Goal: Check status: Check status

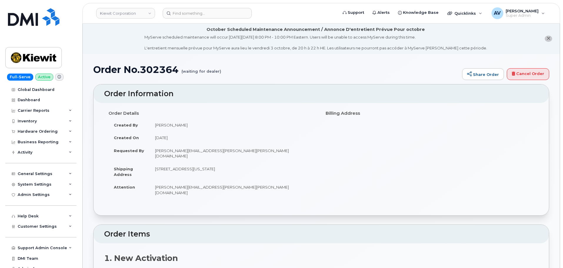
click at [154, 67] on h1 "Order No.302364 (waiting for dealer)" at bounding box center [276, 69] width 366 height 10
copy h1 "302364"
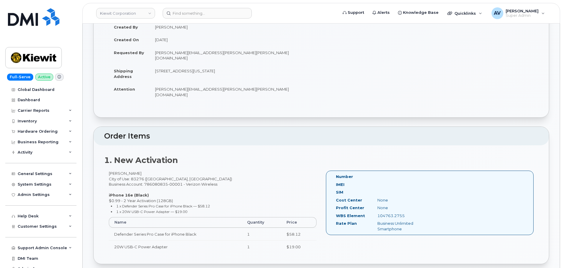
scroll to position [88, 0]
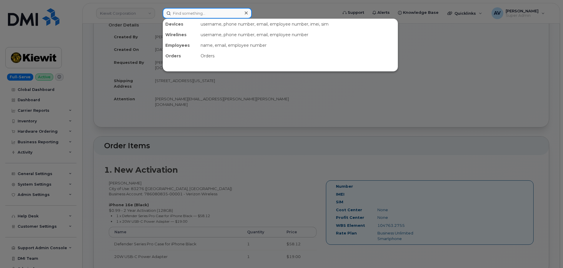
click at [215, 13] on input at bounding box center [207, 13] width 89 height 11
paste input "5062381356"
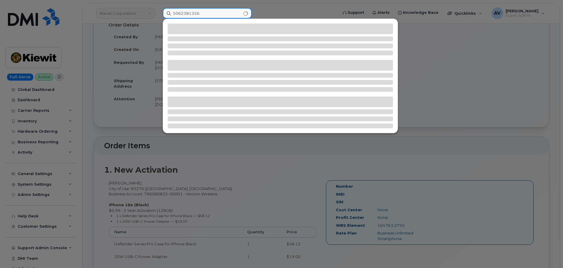
type input "5062381356"
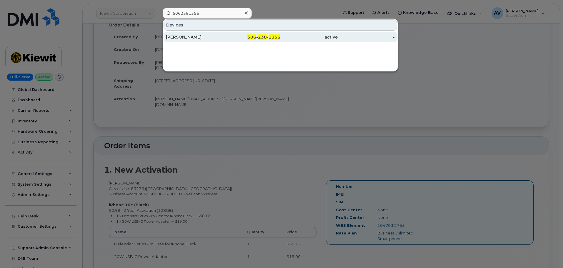
click at [214, 34] on div "[PERSON_NAME]" at bounding box center [194, 37] width 57 height 11
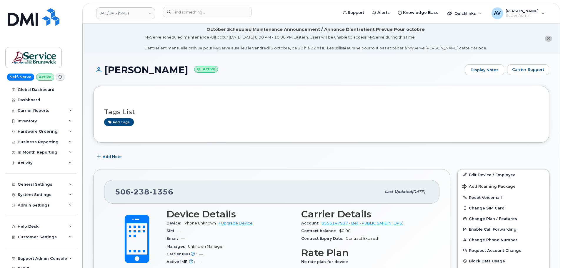
drag, startPoint x: 174, startPoint y: 69, endPoint x: 200, endPoint y: 71, distance: 26.0
click at [200, 71] on h1 "Jessica Rose Active" at bounding box center [277, 70] width 369 height 10
